Goal: Task Accomplishment & Management: Understand process/instructions

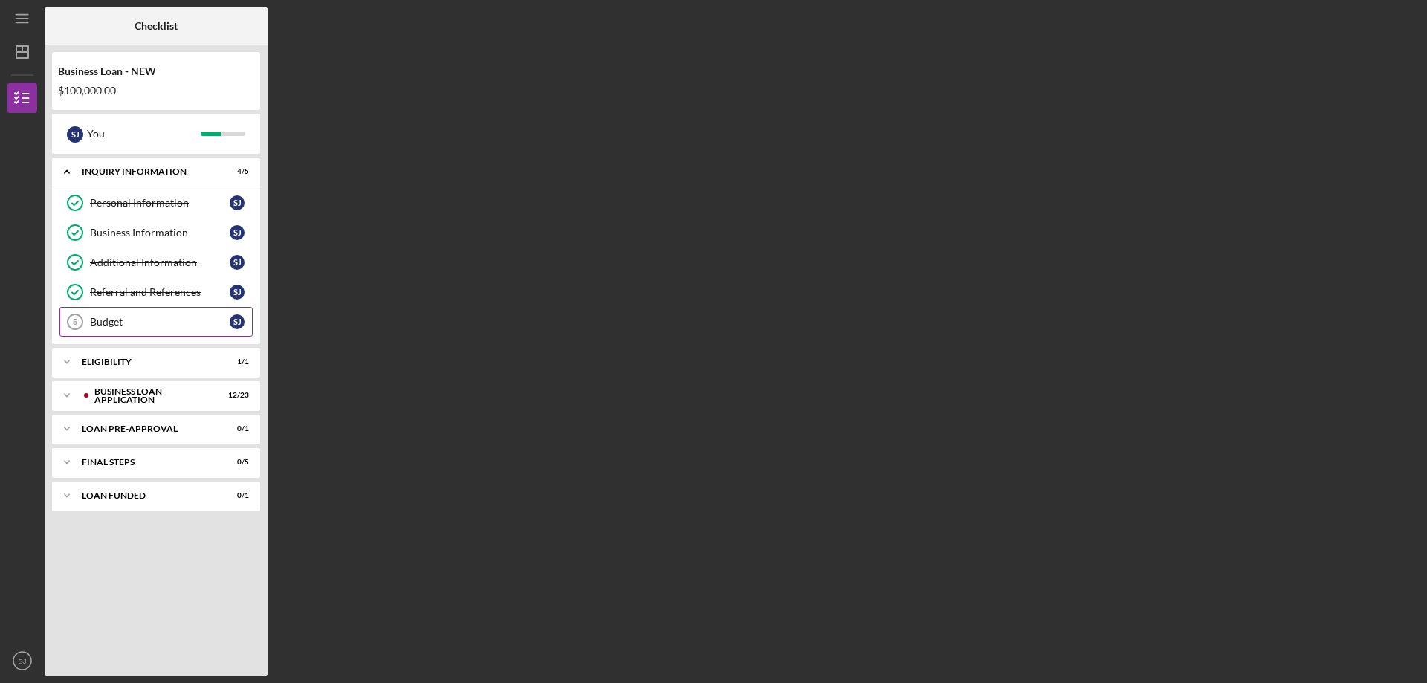
click at [183, 326] on div "Budget" at bounding box center [160, 322] width 140 height 12
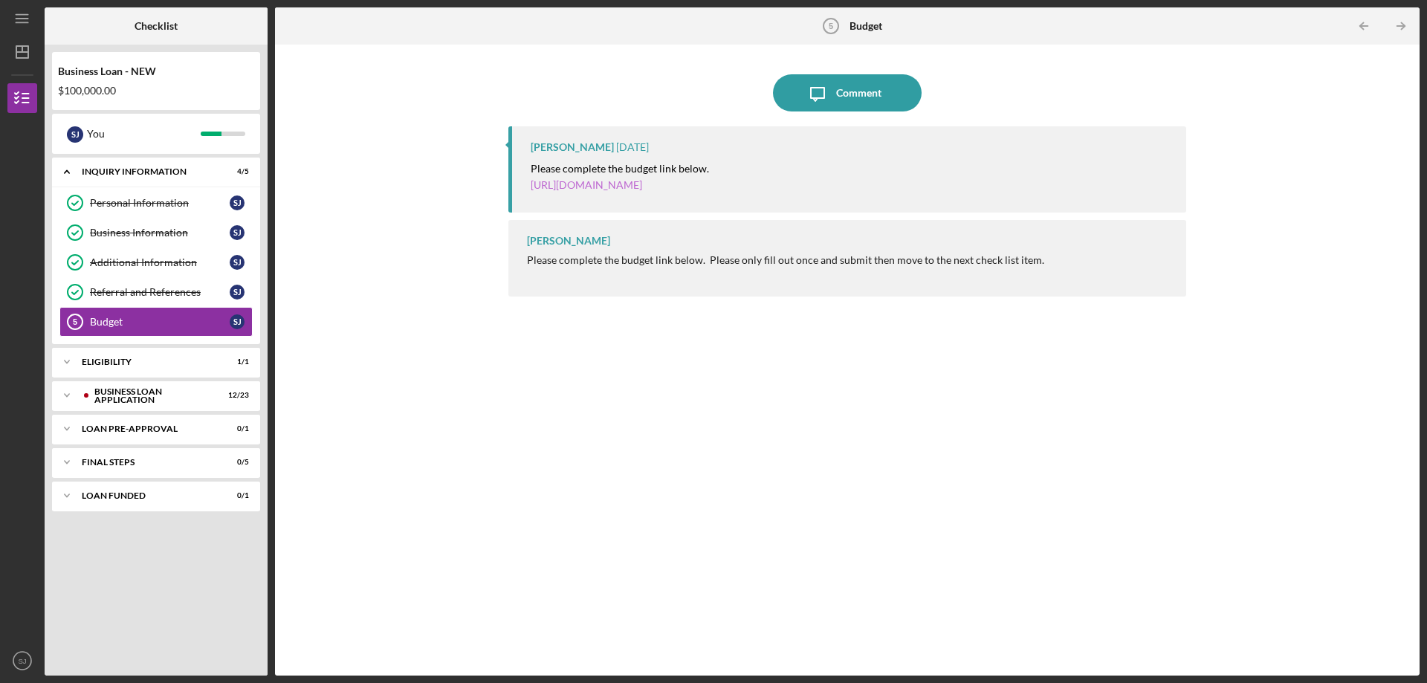
click at [602, 181] on link "https://justinepetersen.tfaforms.net/21?serviceID=a1gPC00000AHW7N" at bounding box center [587, 184] width 112 height 13
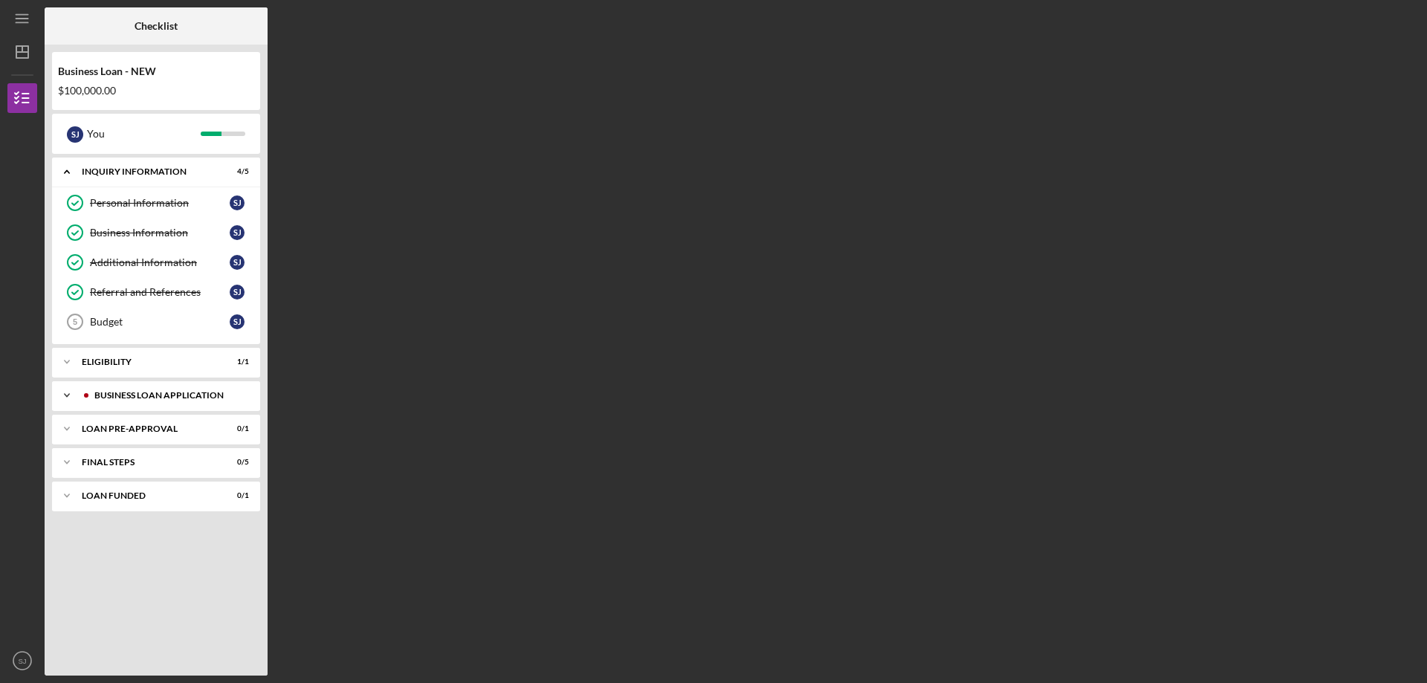
click at [147, 396] on div "BUSINESS LOAN APPLICATION" at bounding box center [167, 395] width 147 height 9
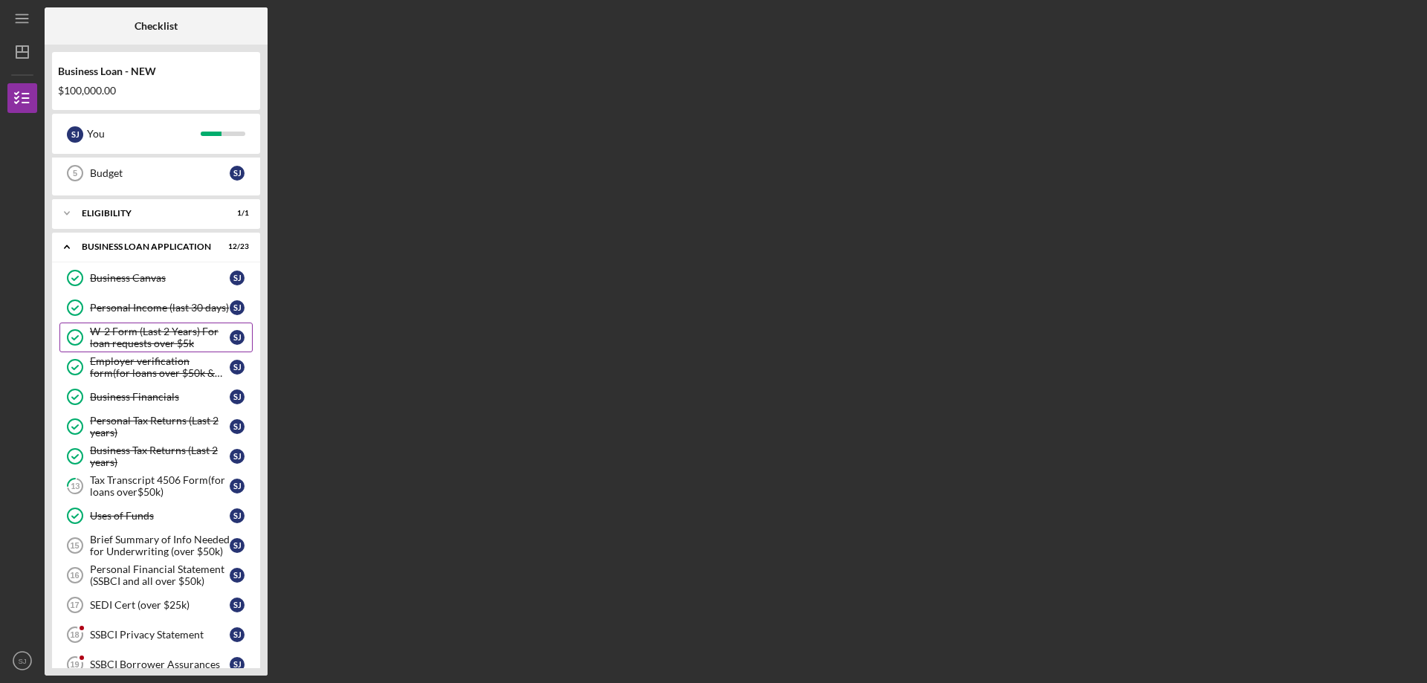
scroll to position [223, 0]
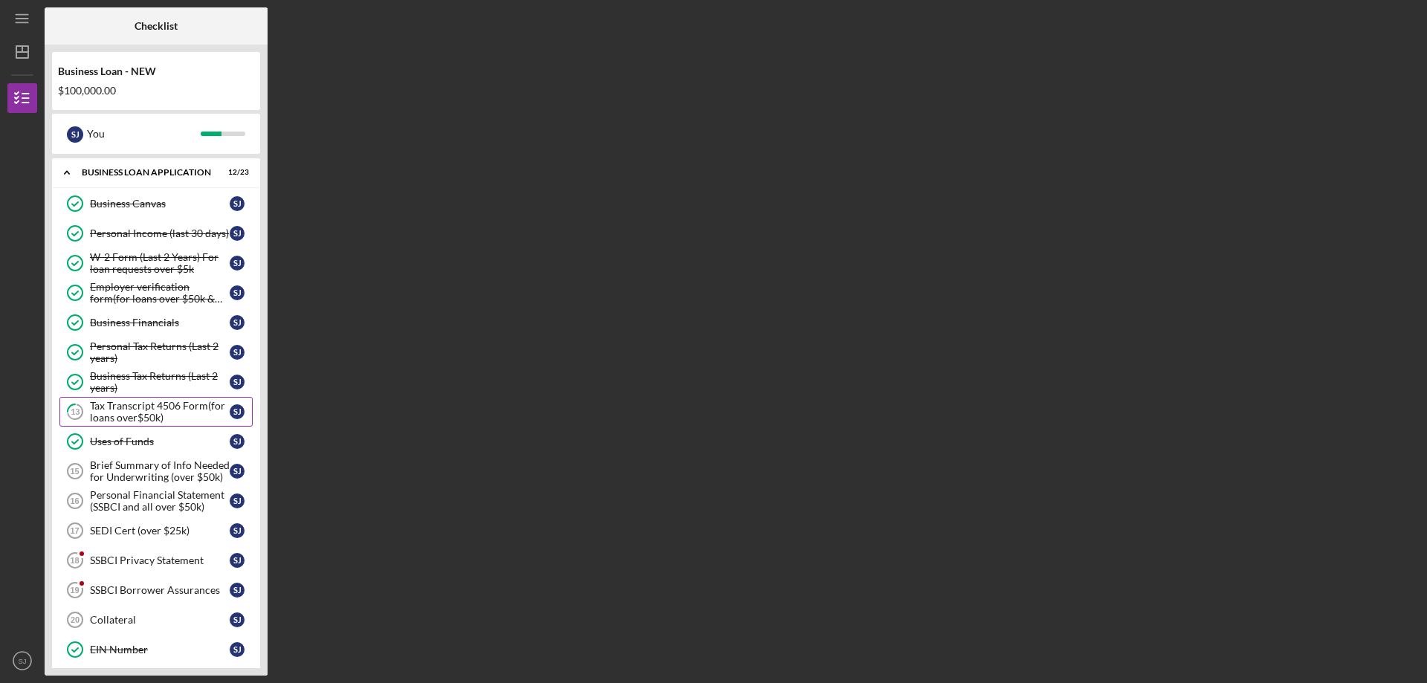
click at [164, 413] on div "Tax Transcript 4506 Form(for loans over$50k)" at bounding box center [160, 412] width 140 height 24
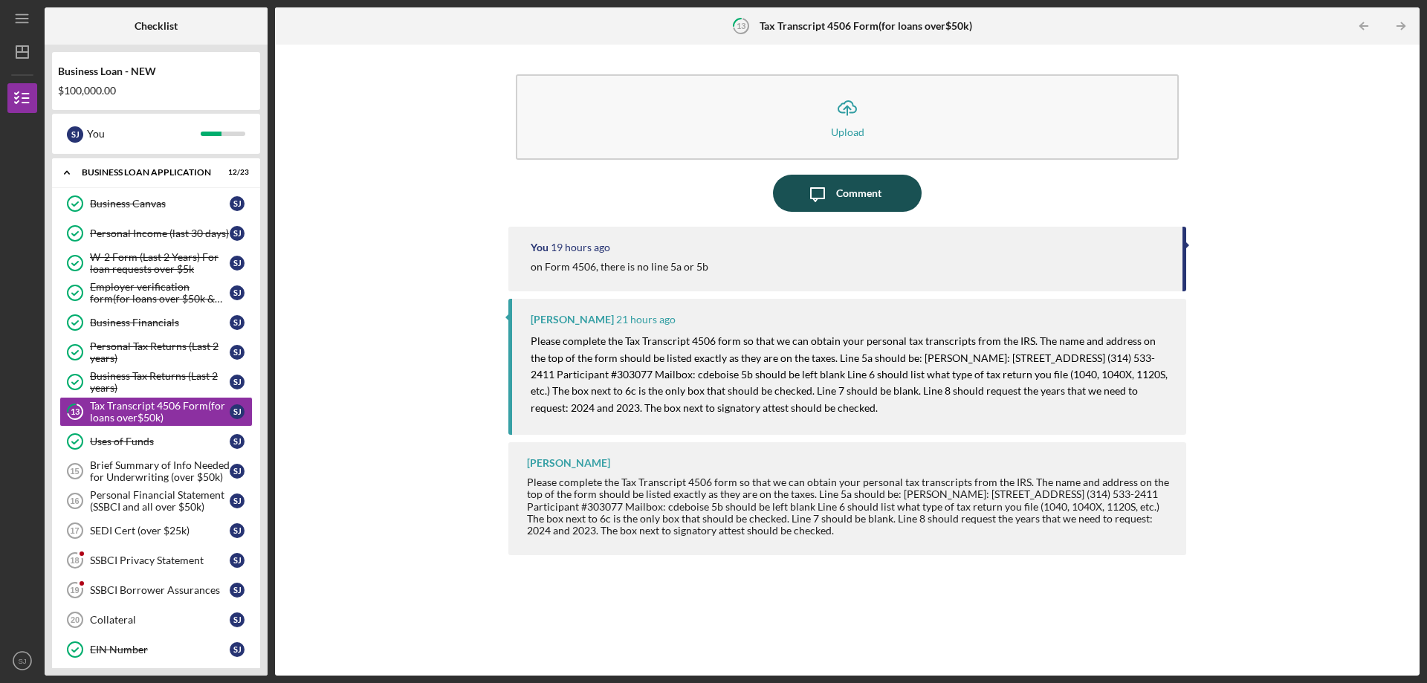
click at [839, 189] on div "Comment" at bounding box center [858, 193] width 45 height 37
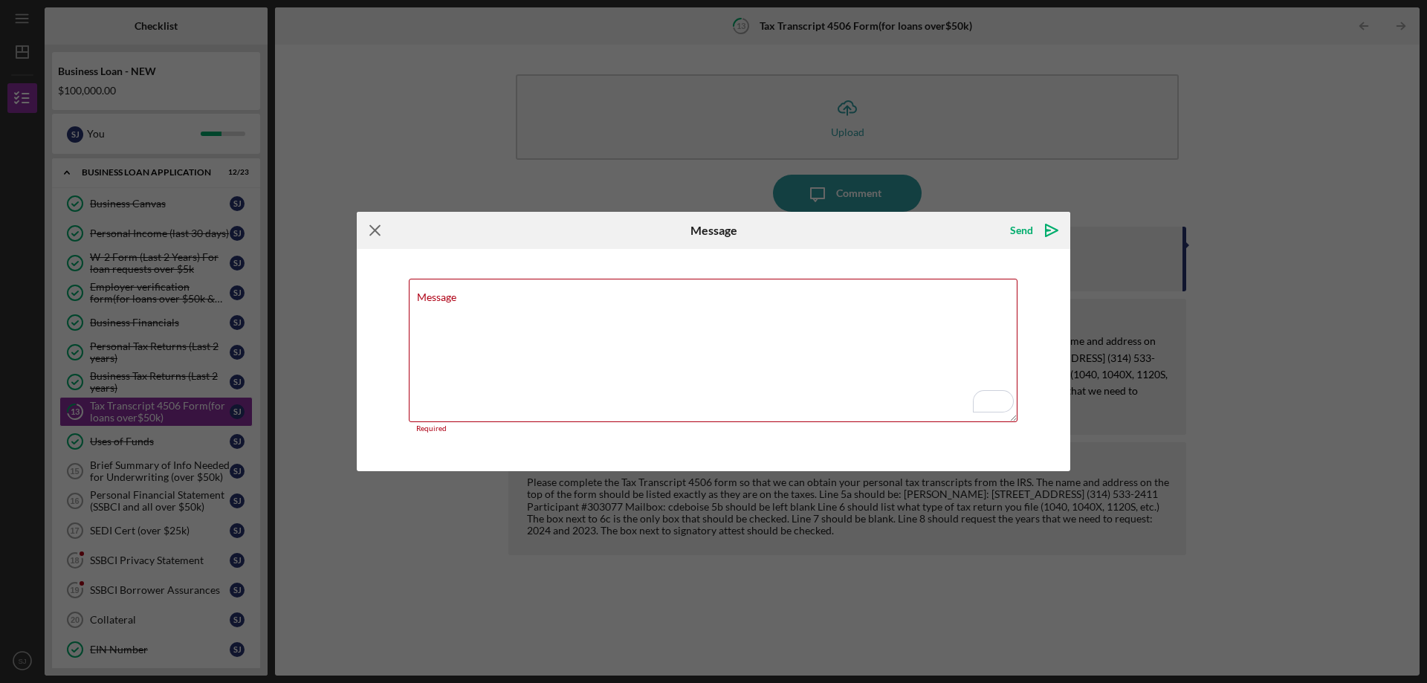
click at [364, 230] on icon "Icon/Menu Close" at bounding box center [375, 230] width 37 height 37
